Goal: Navigation & Orientation: Find specific page/section

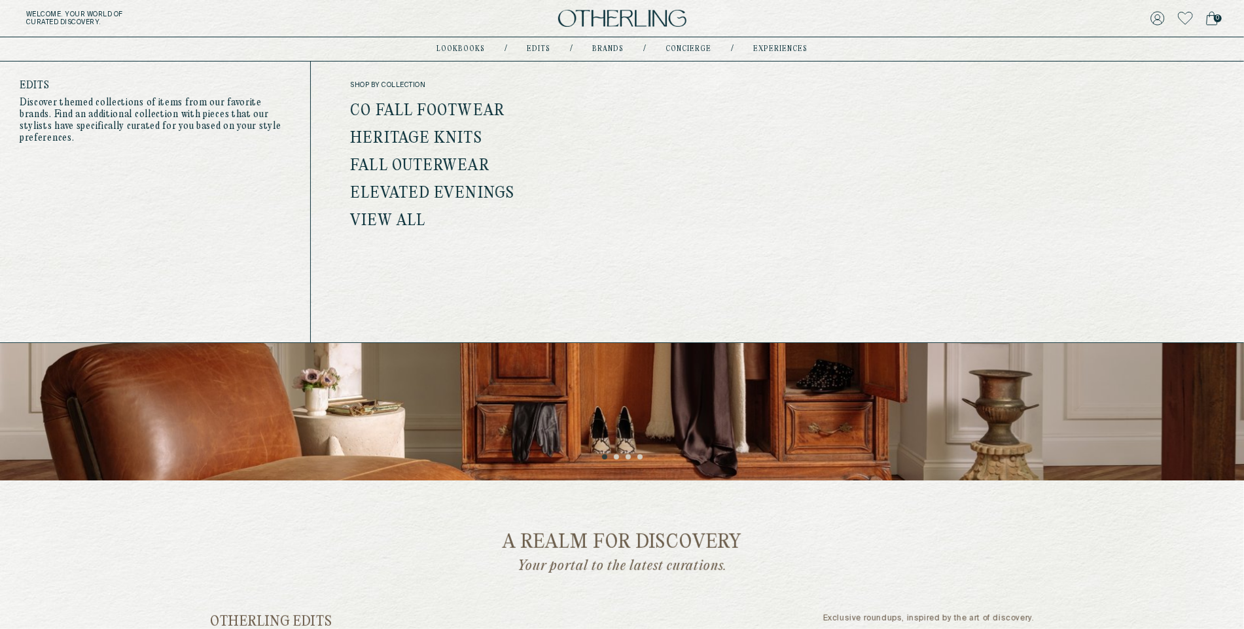
click at [467, 161] on link "Fall Outerwear" at bounding box center [419, 166] width 139 height 17
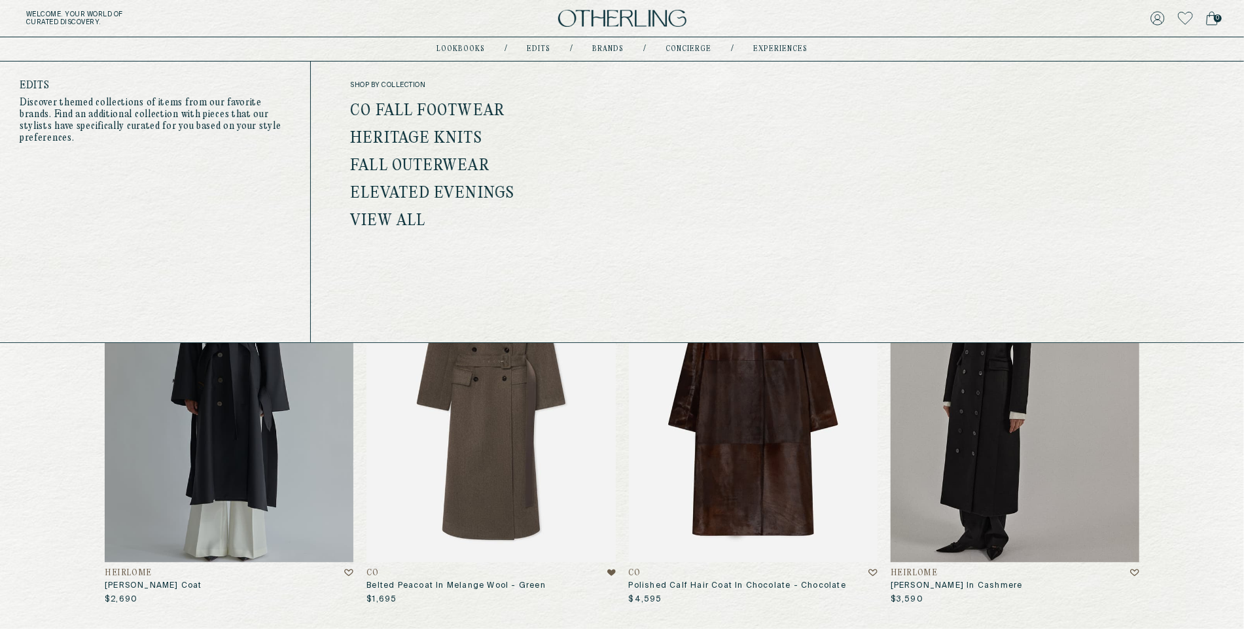
click at [457, 140] on link "Heritage Knits" at bounding box center [416, 138] width 132 height 17
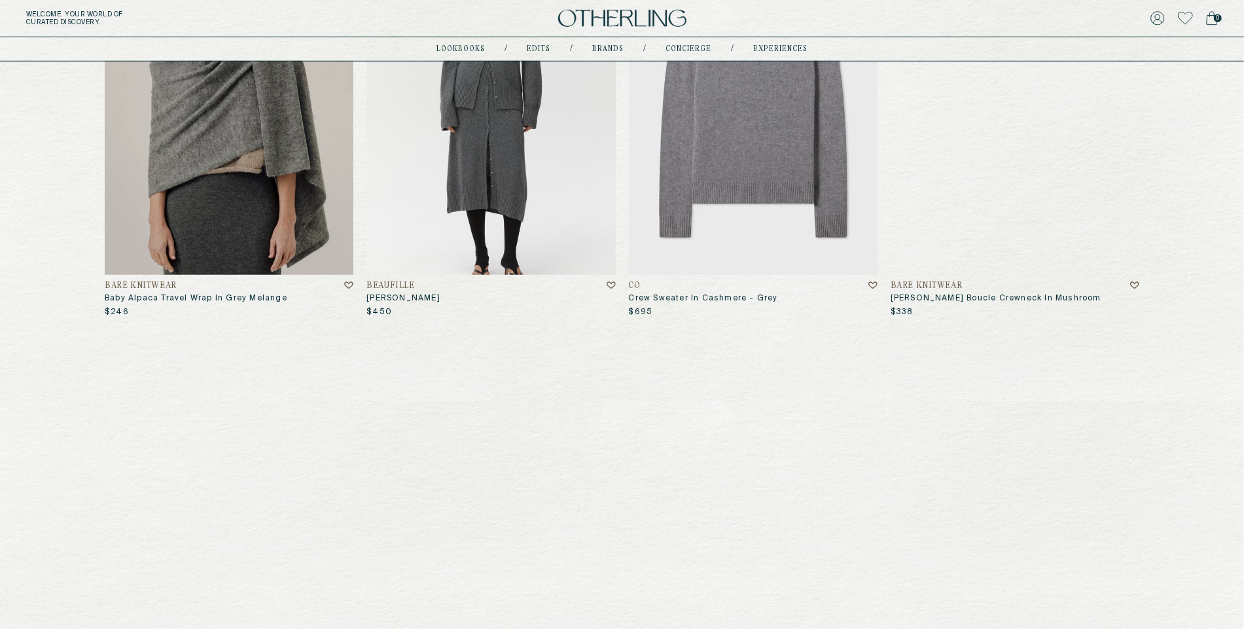
scroll to position [613, 0]
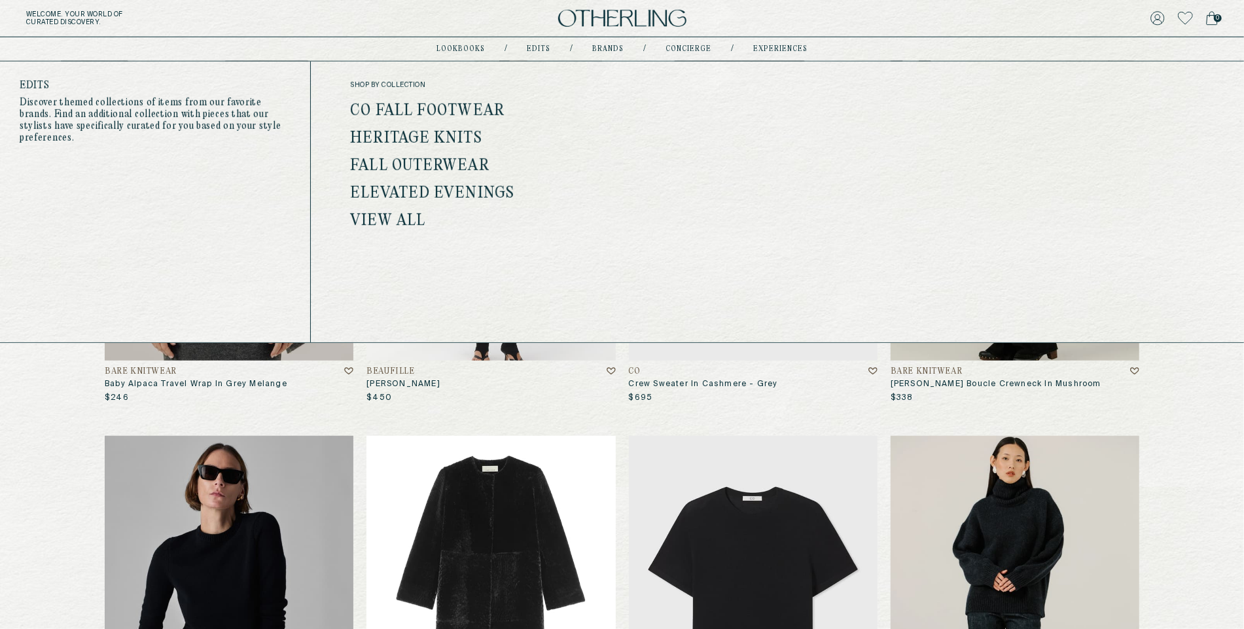
click at [469, 192] on link "Elevated Evenings" at bounding box center [432, 193] width 164 height 17
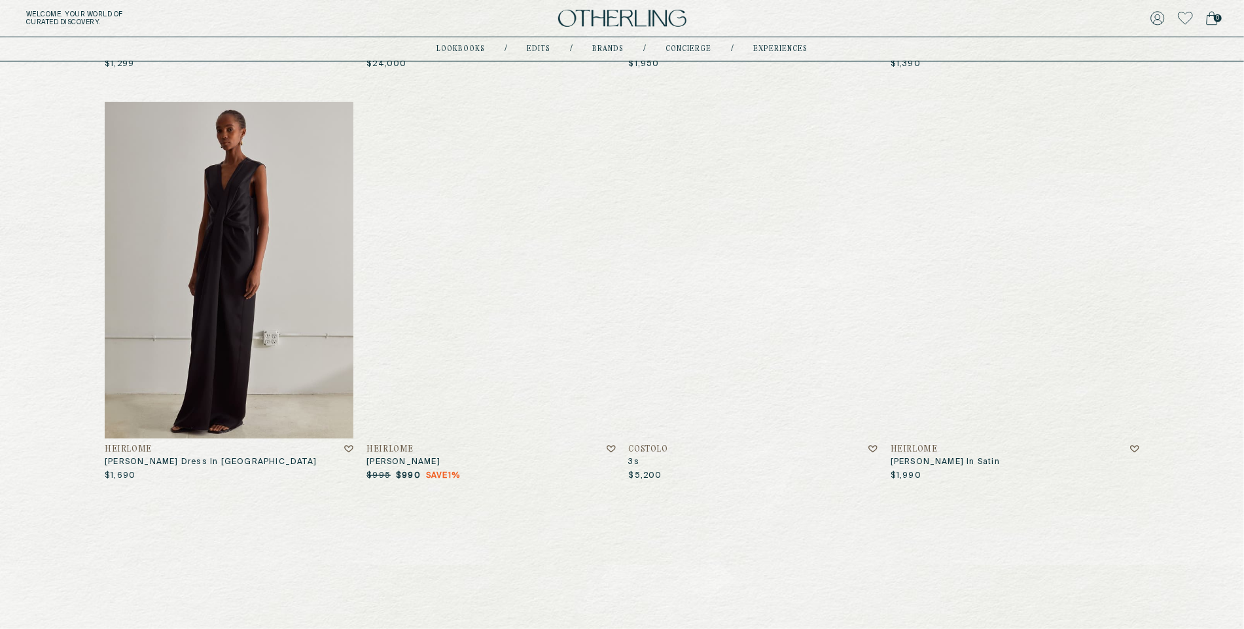
scroll to position [280, 0]
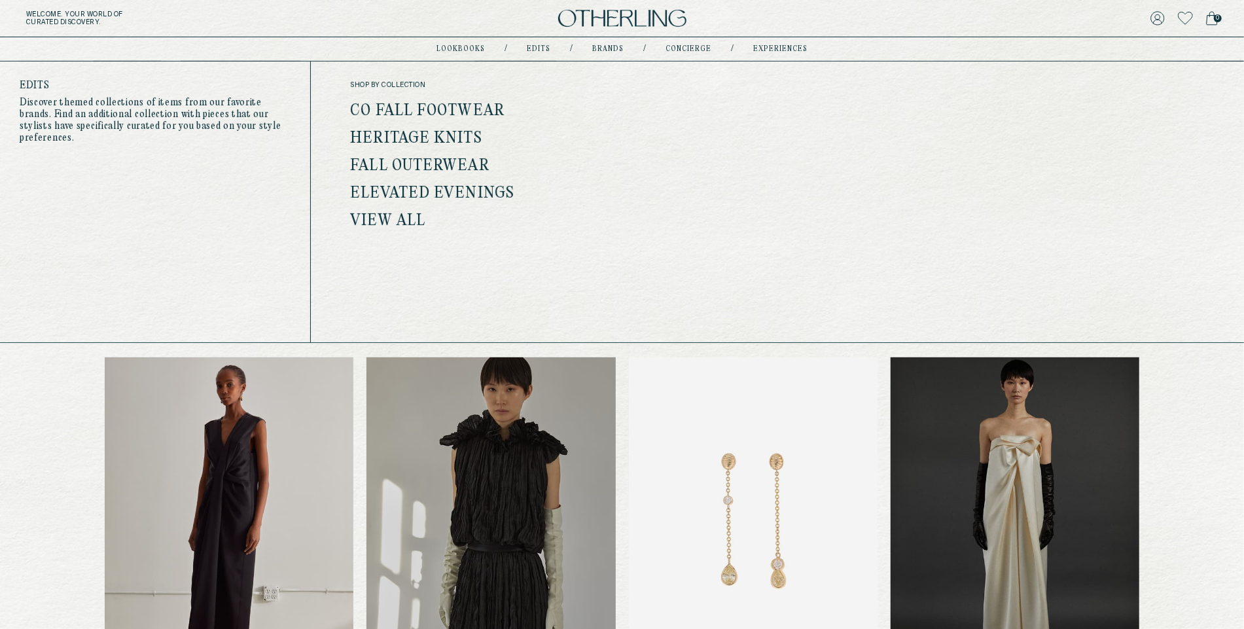
click at [406, 221] on link "View all" at bounding box center [387, 221] width 75 height 17
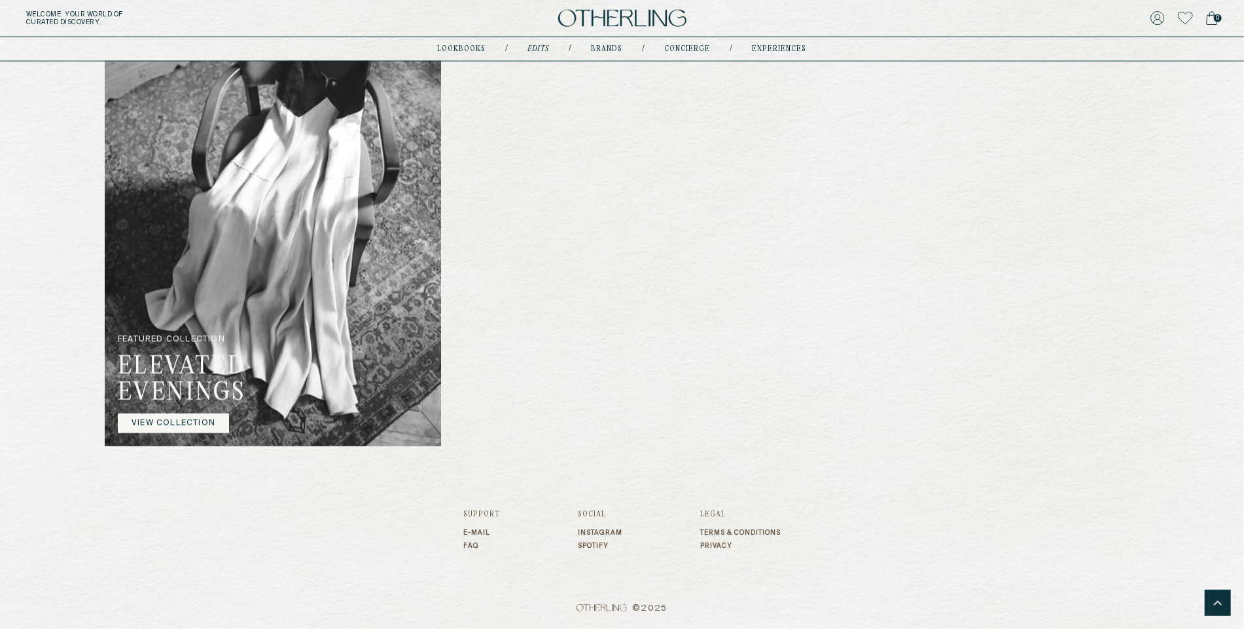
scroll to position [1136, 0]
